Goal: Transaction & Acquisition: Purchase product/service

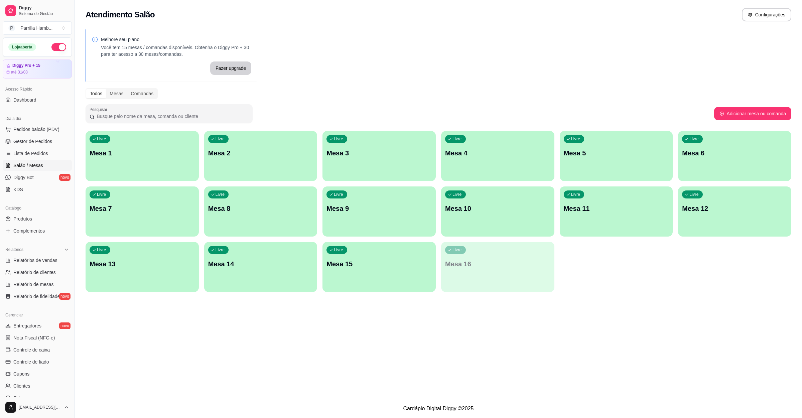
click at [372, 259] on div "Livre Mesa 15" at bounding box center [379, 263] width 113 height 42
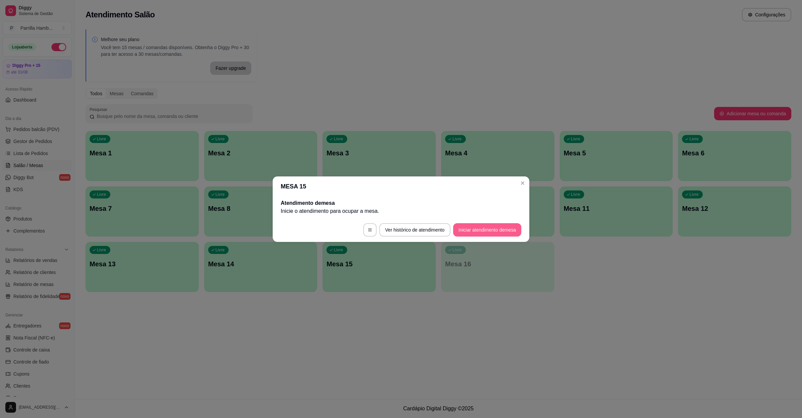
click at [477, 230] on button "Iniciar atendimento de mesa" at bounding box center [487, 229] width 68 height 13
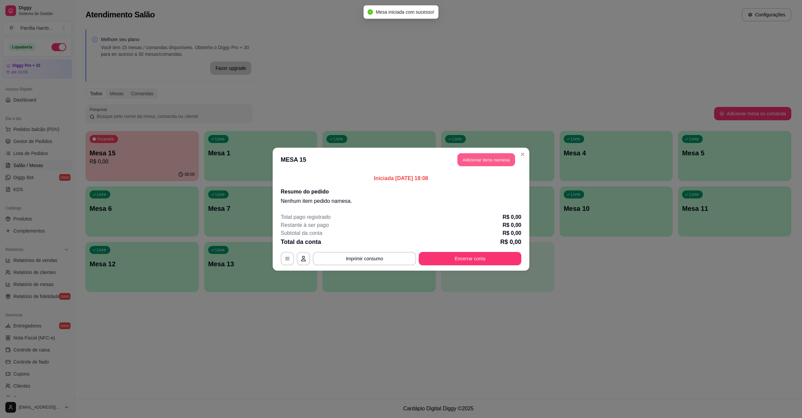
click at [474, 160] on button "Adicionar itens na mesa" at bounding box center [487, 159] width 58 height 13
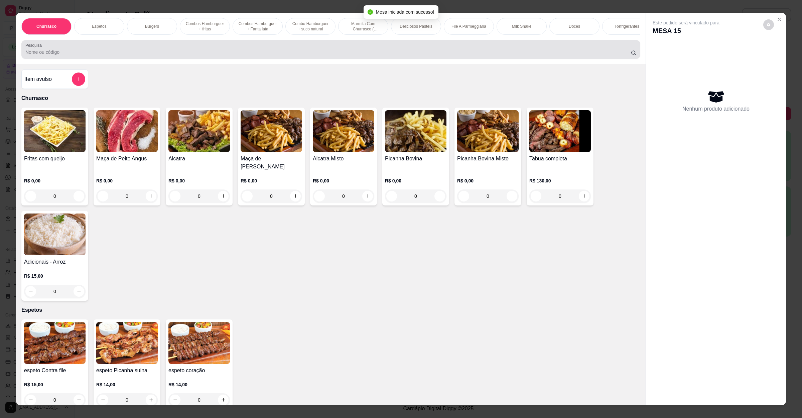
click at [219, 59] on div "Pesquisa" at bounding box center [330, 49] width 619 height 19
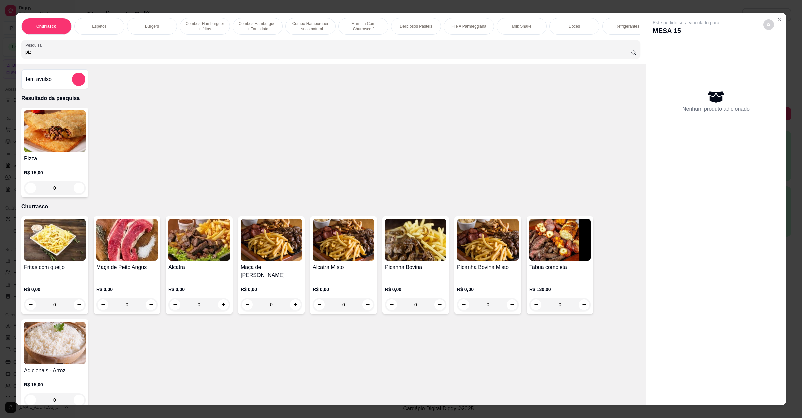
type input "piz"
click at [41, 152] on img at bounding box center [55, 131] width 62 height 42
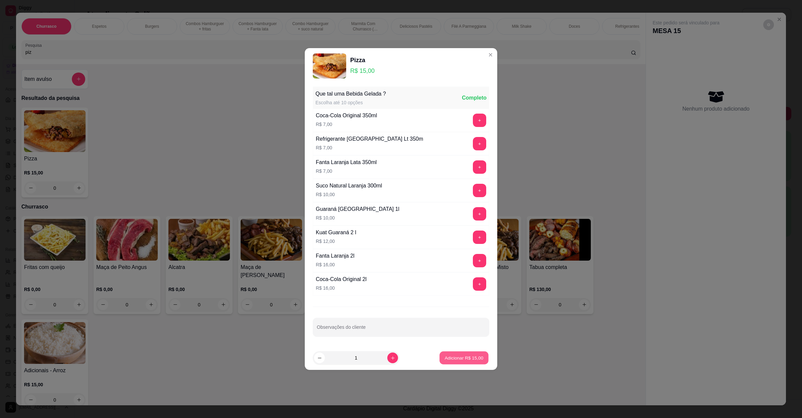
click at [468, 364] on button "Adicionar R$ 15,00" at bounding box center [464, 358] width 49 height 13
type input "1"
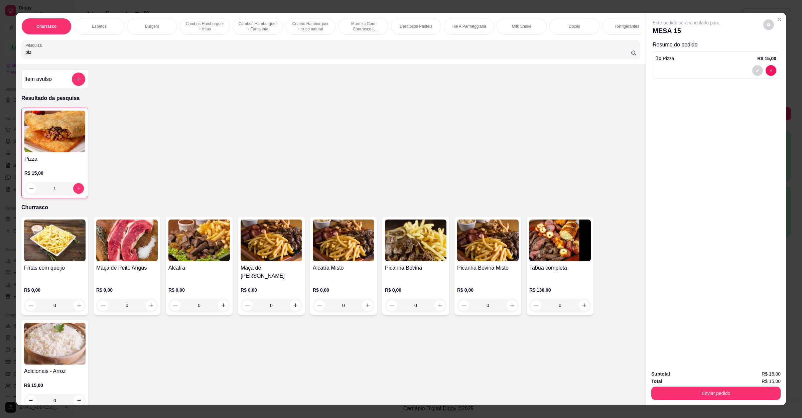
click at [702, 387] on button "Enviar pedido" at bounding box center [716, 393] width 129 height 13
click at [696, 383] on button "Não registrar e enviar pedido" at bounding box center [693, 377] width 70 height 13
